Goal: Use online tool/utility: Utilize a website feature to perform a specific function

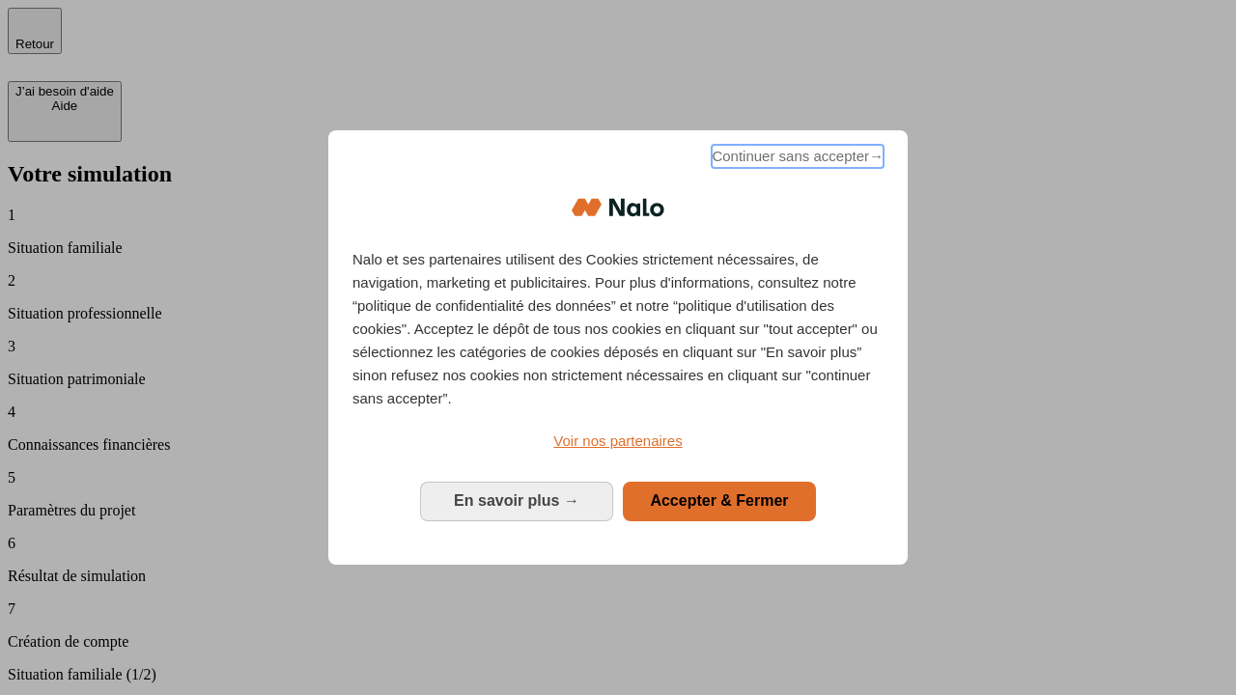
click at [795, 159] on span "Continuer sans accepter →" at bounding box center [797, 156] width 172 height 23
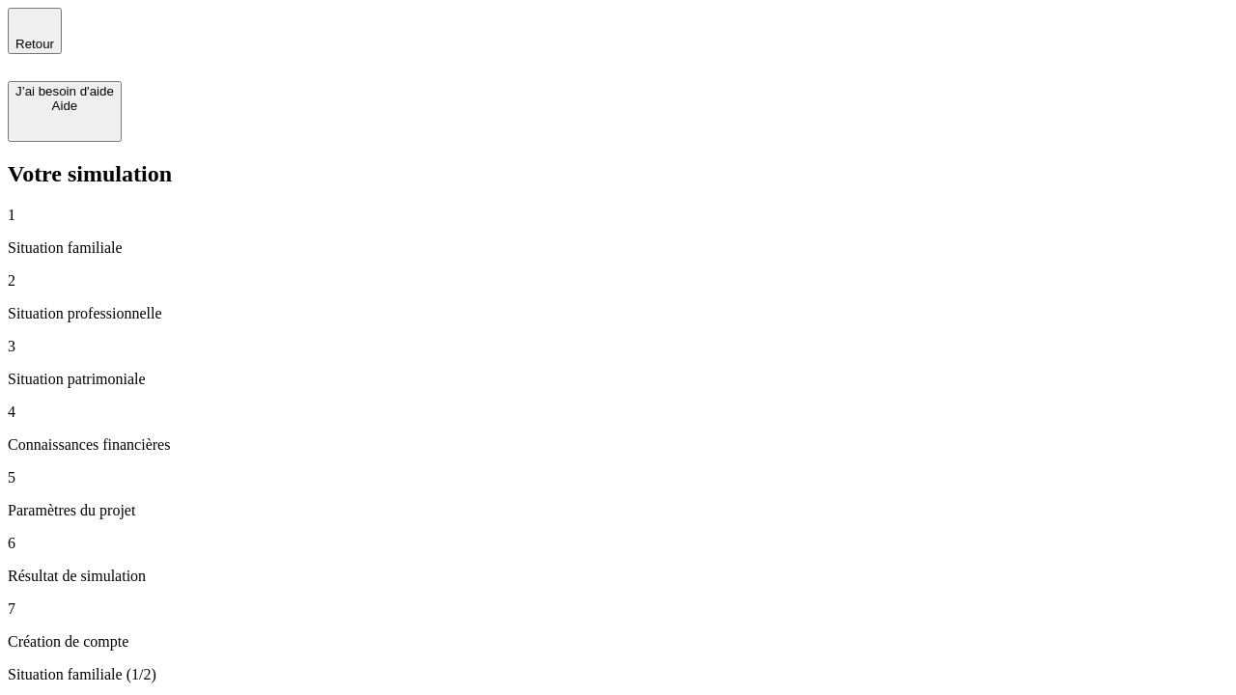
type input "30 000"
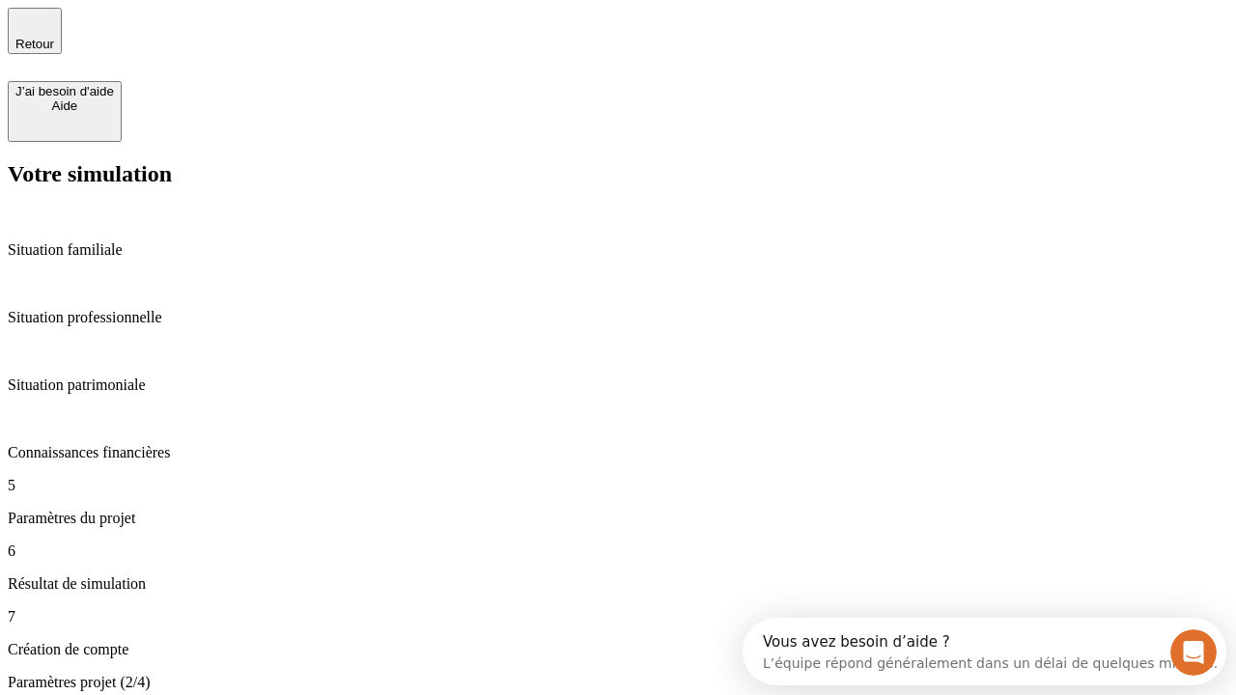
type input "25"
type input "1 000"
type input "640"
